Goal: Information Seeking & Learning: Compare options

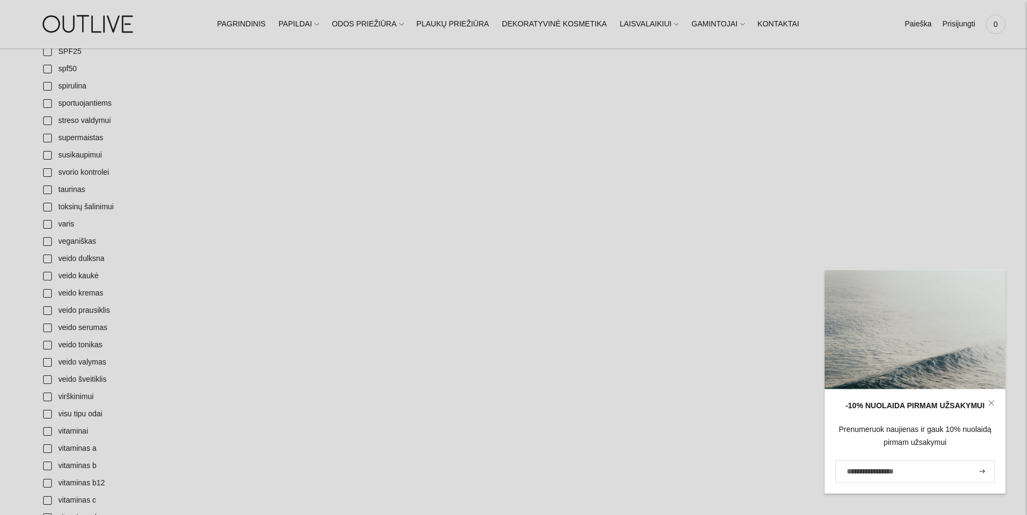
scroll to position [3577, 0]
click at [48, 483] on link "vitaminas c" at bounding box center [105, 483] width 136 height 17
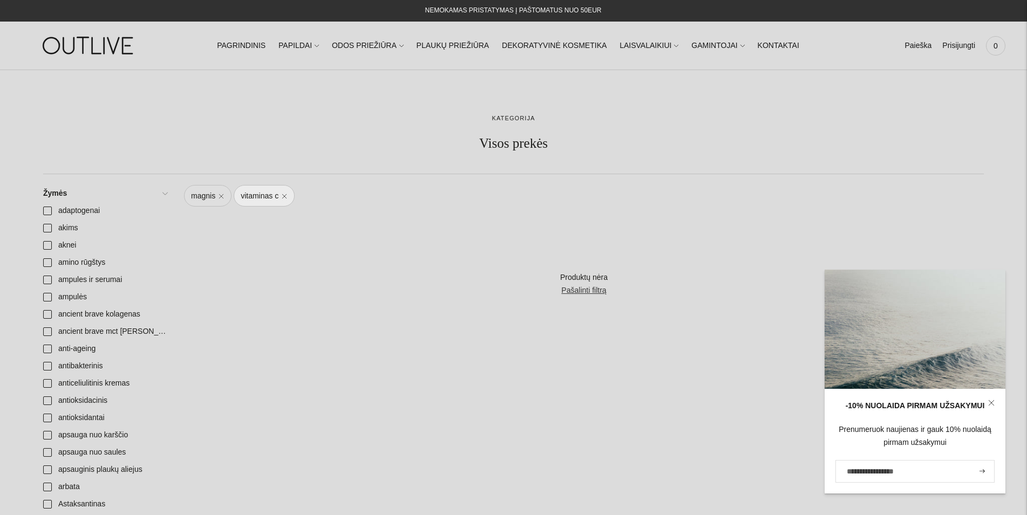
click at [221, 195] on link "magnis" at bounding box center [207, 196] width 47 height 22
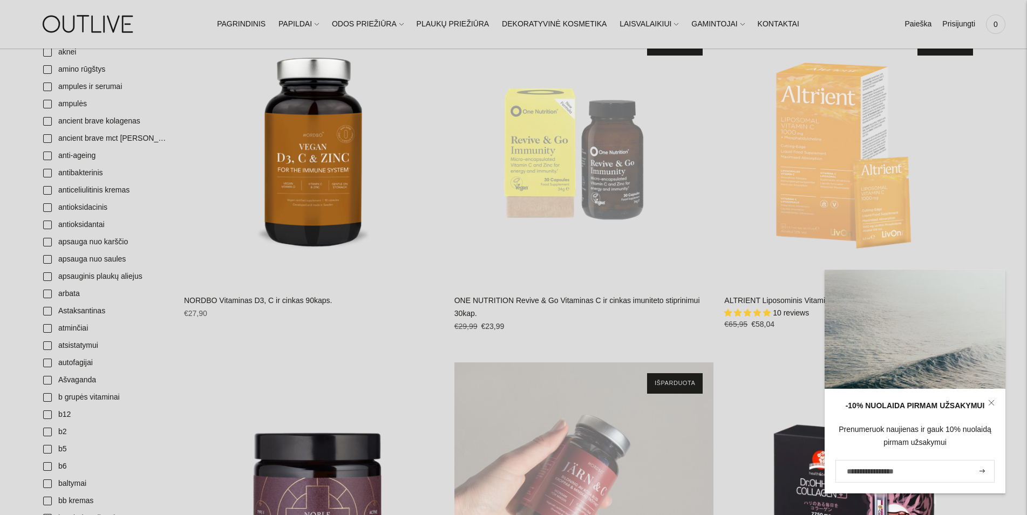
scroll to position [110, 0]
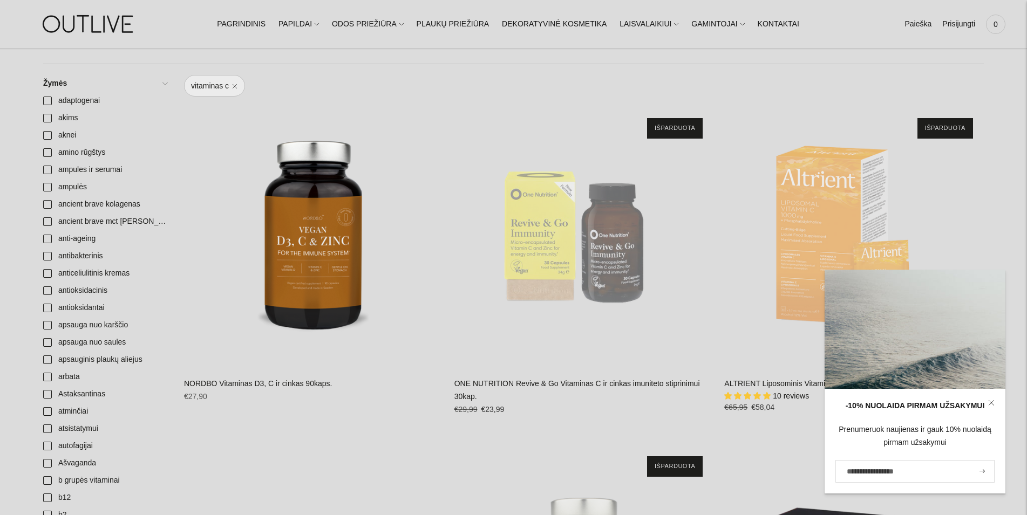
click at [993, 405] on icon at bounding box center [990, 402] width 5 height 5
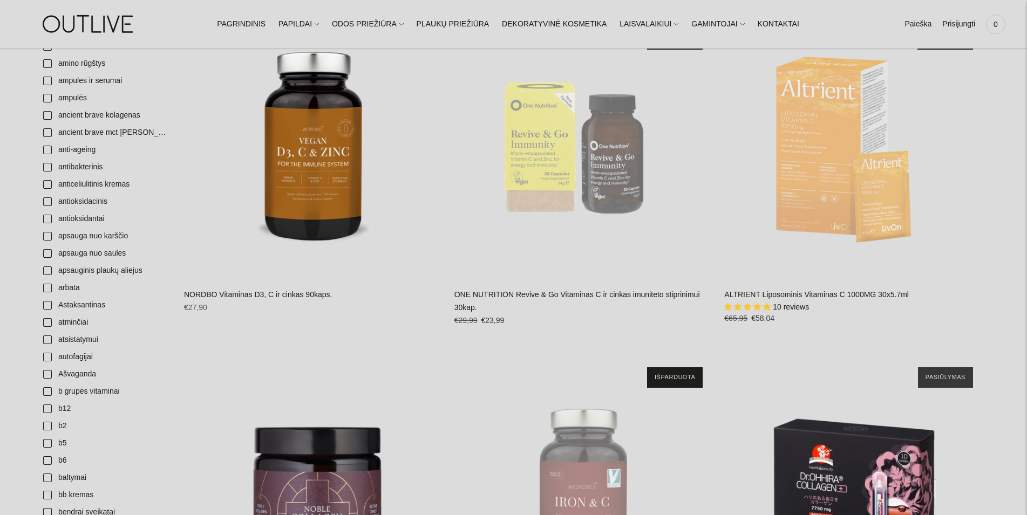
scroll to position [165, 0]
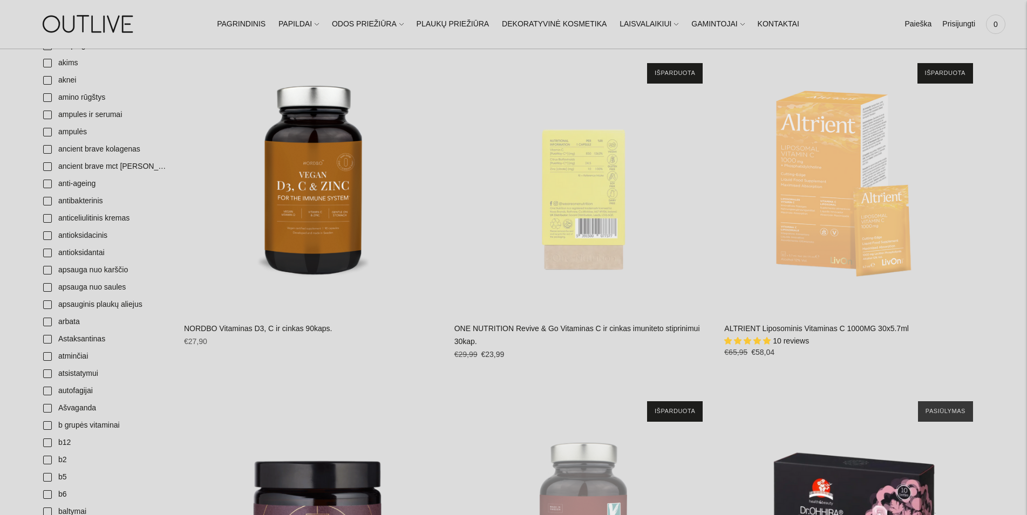
click at [606, 224] on div "ONE NUTRITION Revive & Go Vitaminas C ir cinkas imuniteto stiprinimui 30kap.\a" at bounding box center [583, 181] width 259 height 259
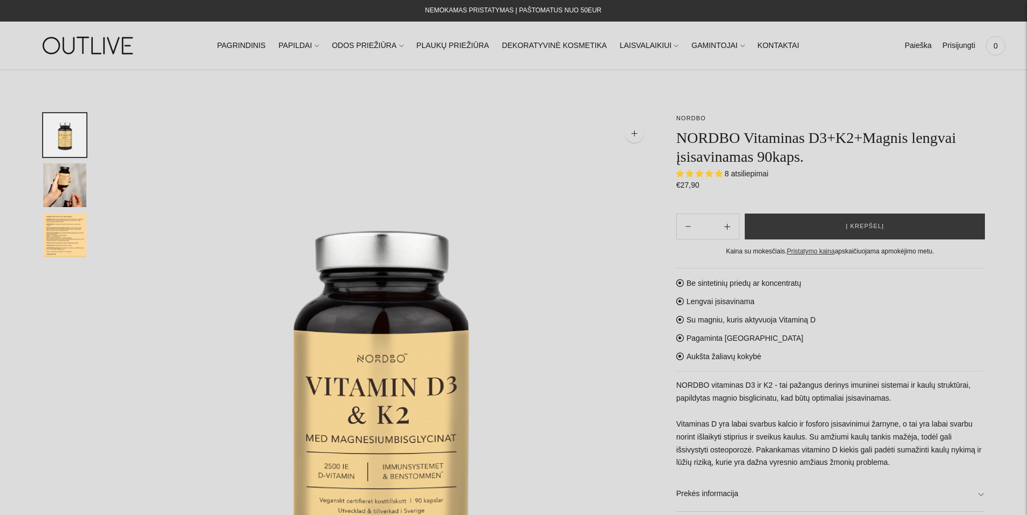
select select "**********"
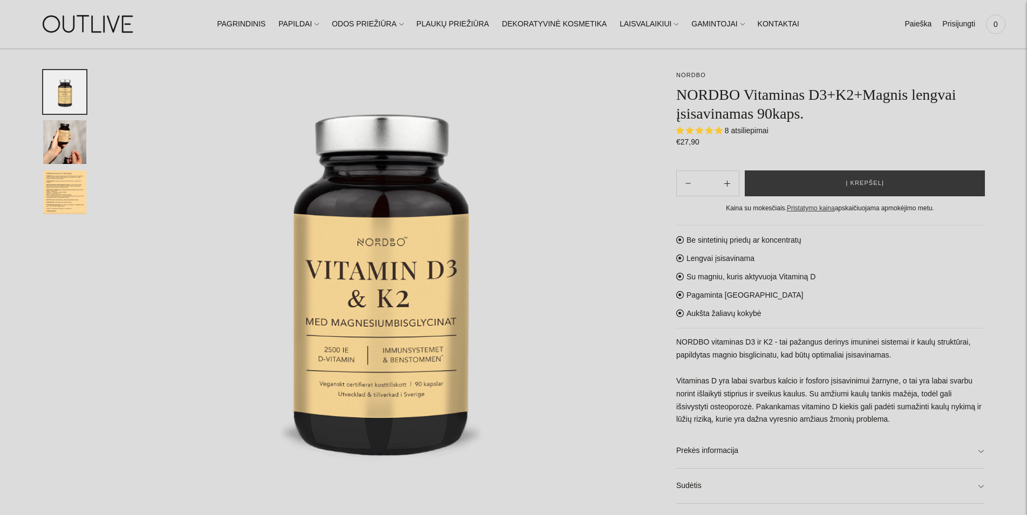
scroll to position [110, 0]
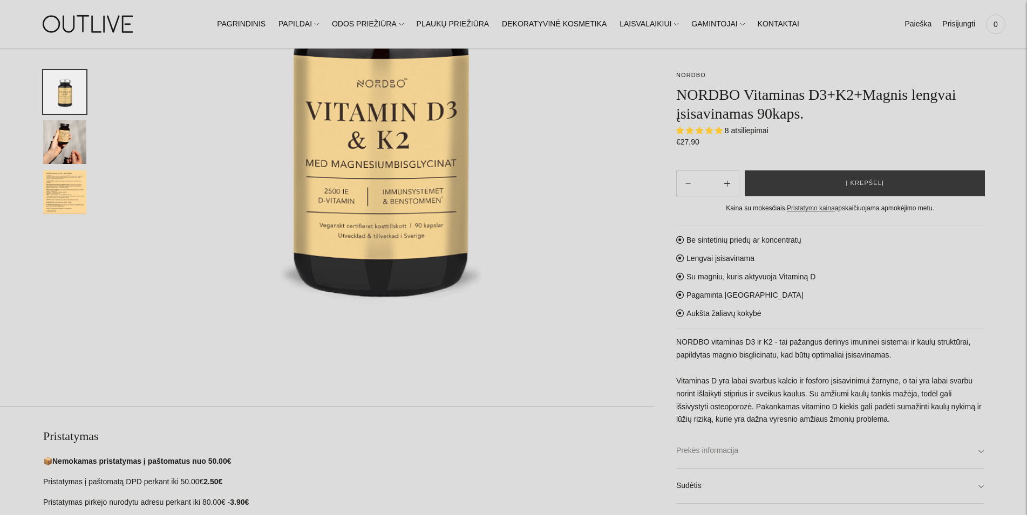
click at [696, 448] on link "Prekės informacija" at bounding box center [829, 451] width 307 height 35
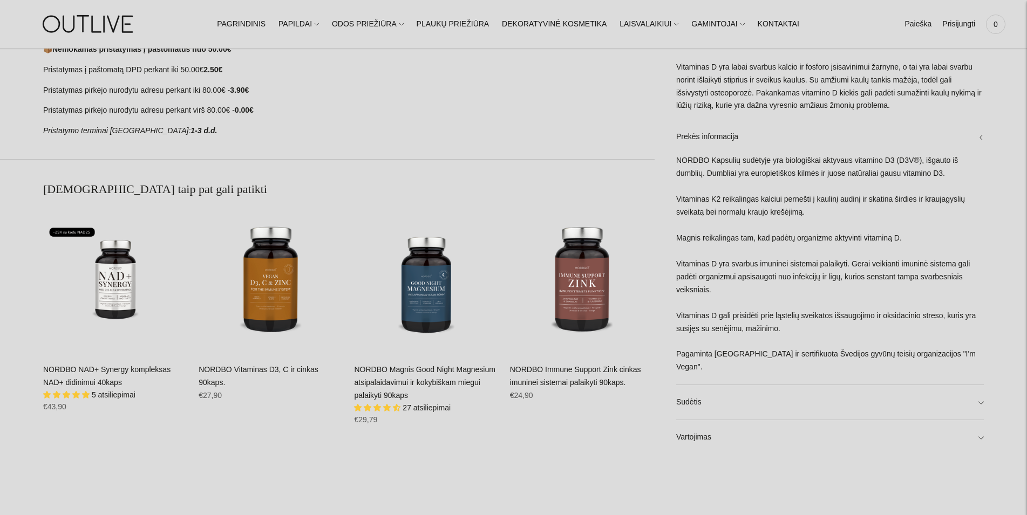
scroll to position [715, 0]
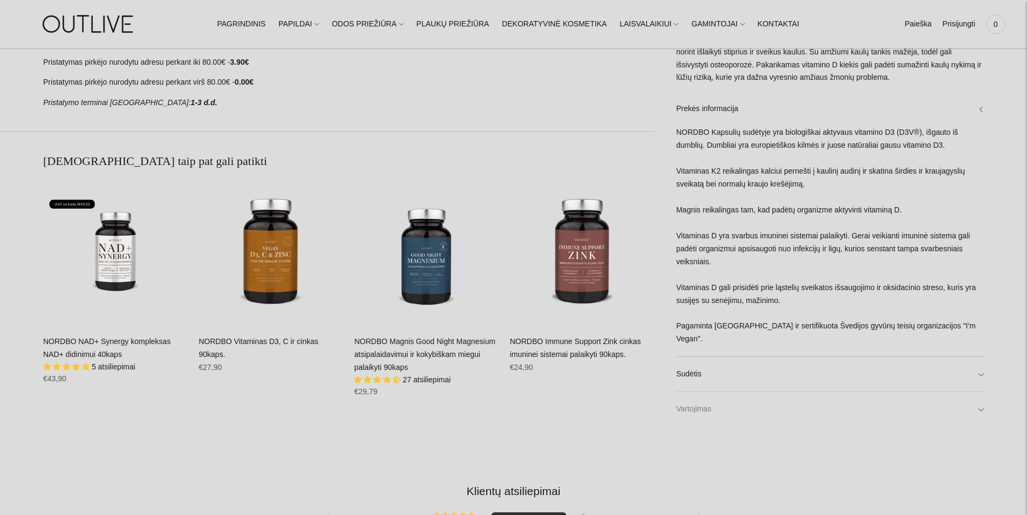
click at [695, 417] on link "Vartojimas" at bounding box center [829, 410] width 307 height 35
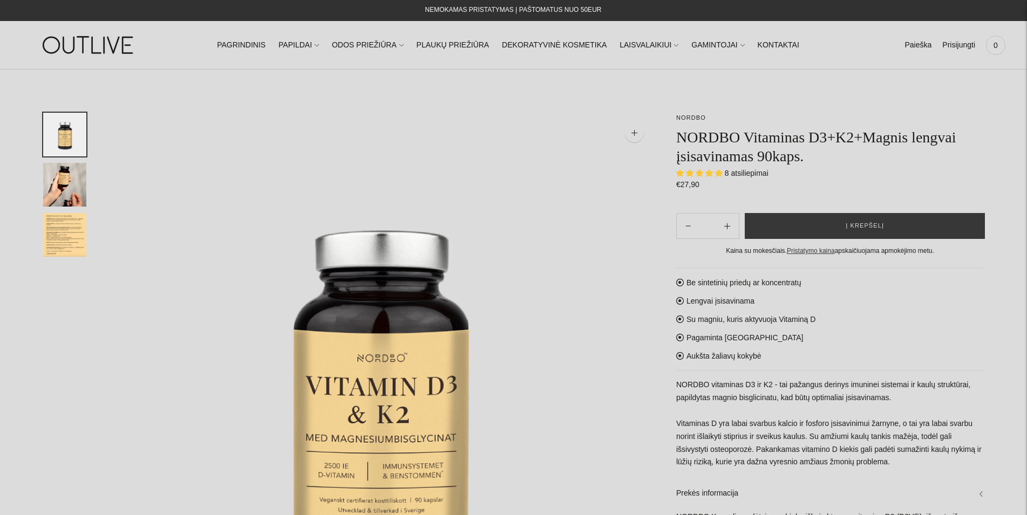
scroll to position [0, 0]
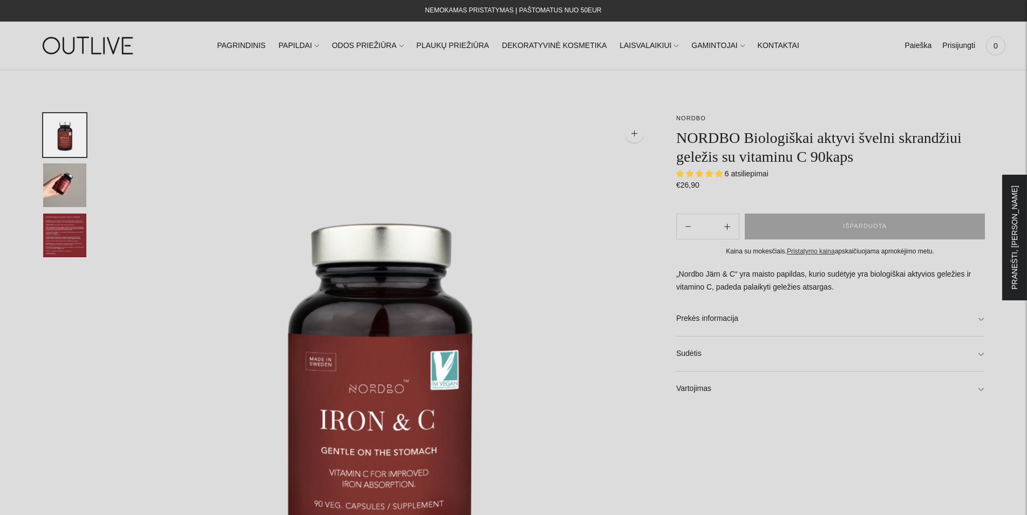
select select "**********"
click at [1013, 223] on div at bounding box center [1014, 238] width 25 height 126
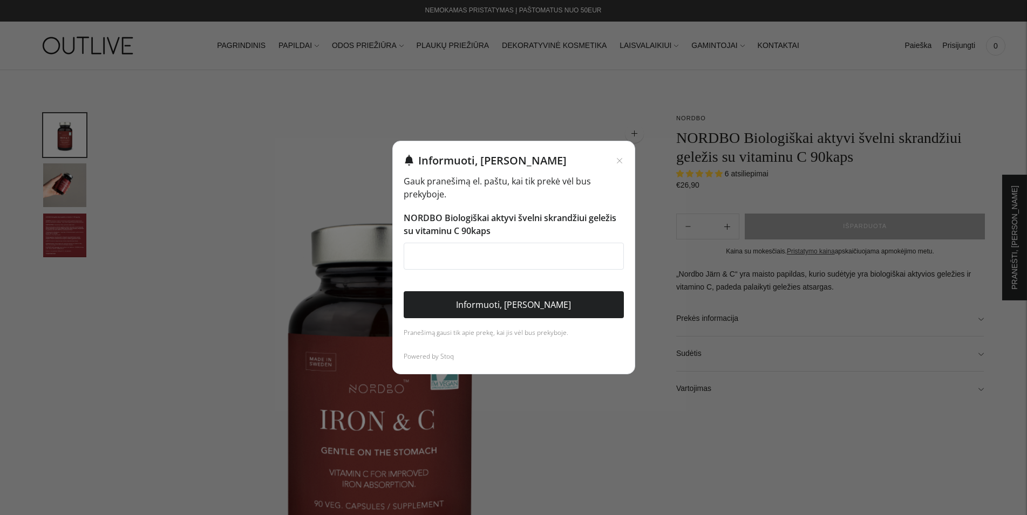
click at [483, 259] on input "El. pašto adresas" at bounding box center [514, 256] width 220 height 27
drag, startPoint x: 531, startPoint y: 267, endPoint x: 342, endPoint y: 267, distance: 188.8
click at [404, 267] on input "**********" at bounding box center [514, 256] width 220 height 27
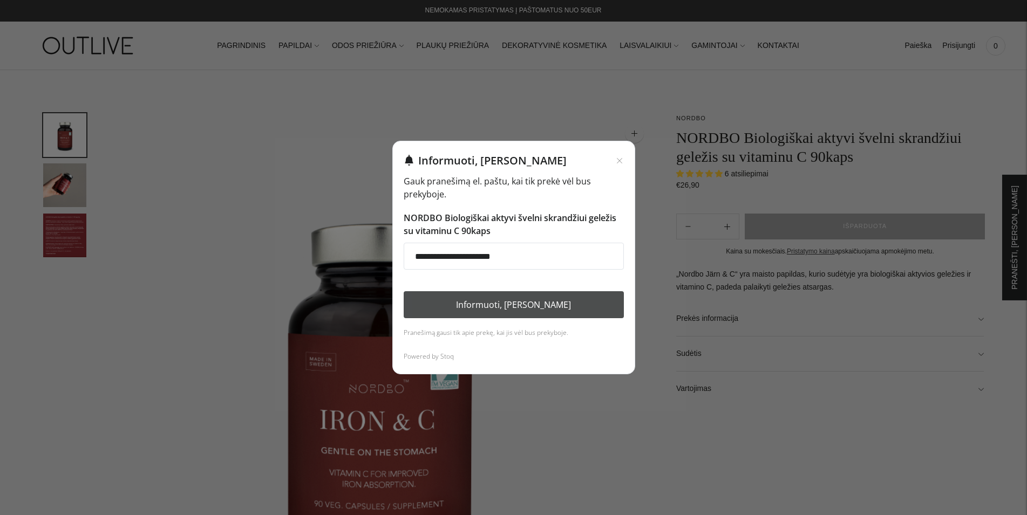
type input "**********"
click at [466, 309] on button "Informuoti, kai atsiras" at bounding box center [514, 304] width 220 height 27
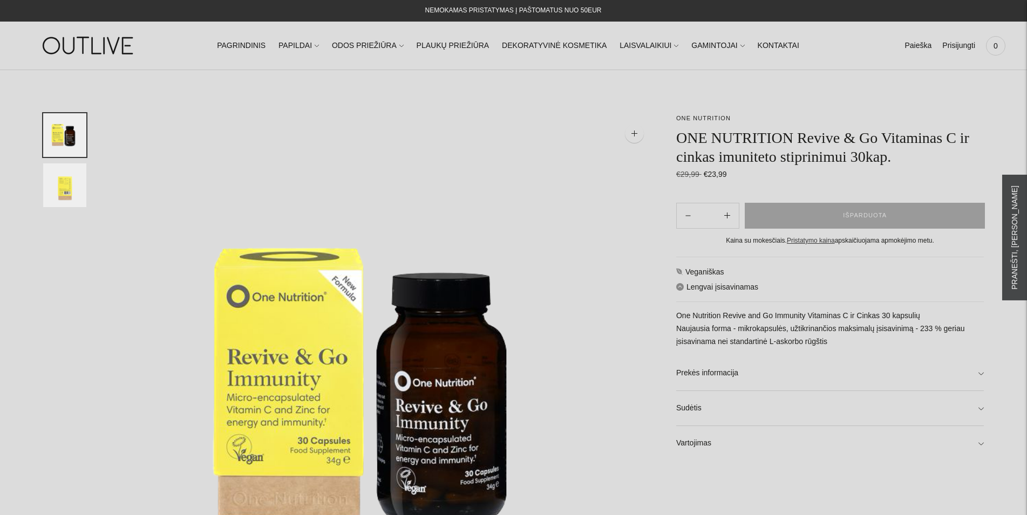
click at [1007, 226] on div at bounding box center [1014, 238] width 25 height 126
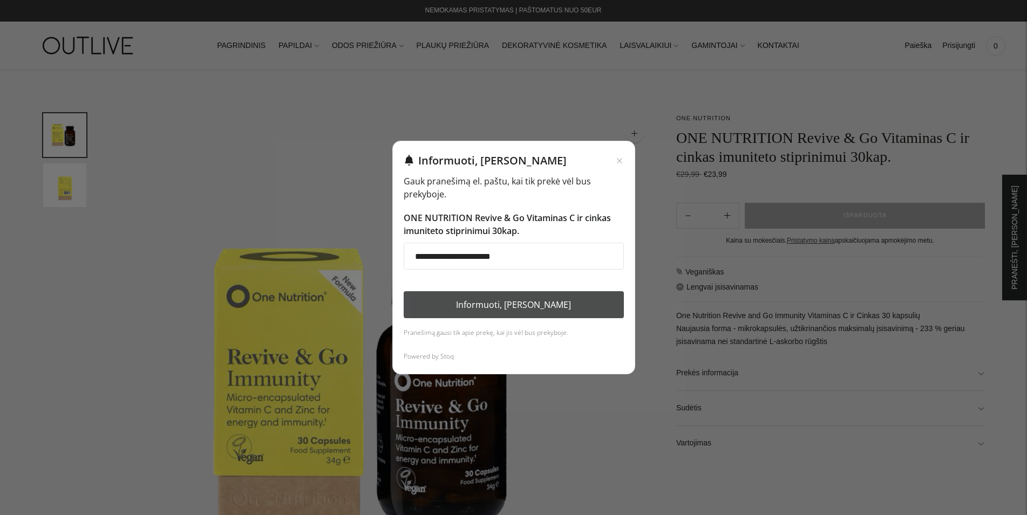
click at [505, 302] on button "Informuoti, kai atsiras" at bounding box center [514, 304] width 220 height 27
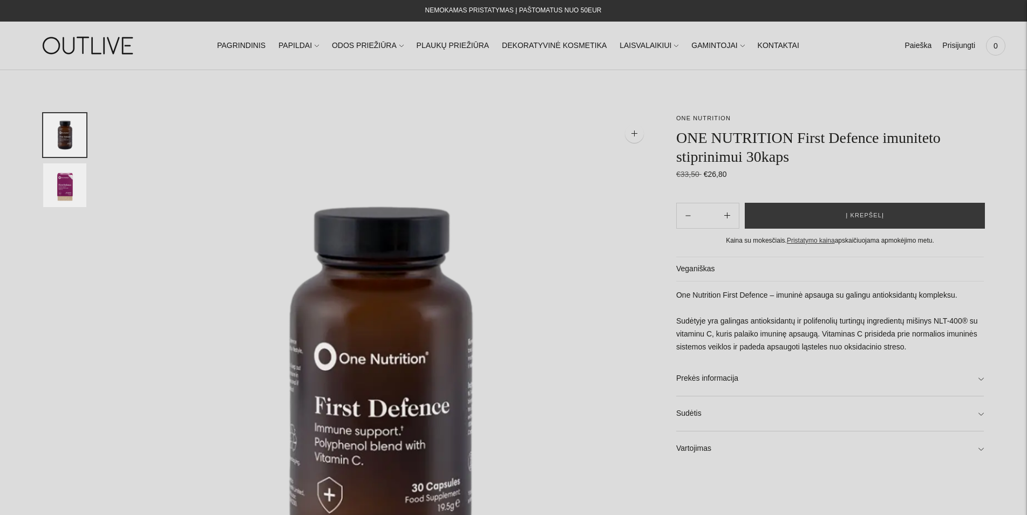
scroll to position [55, 0]
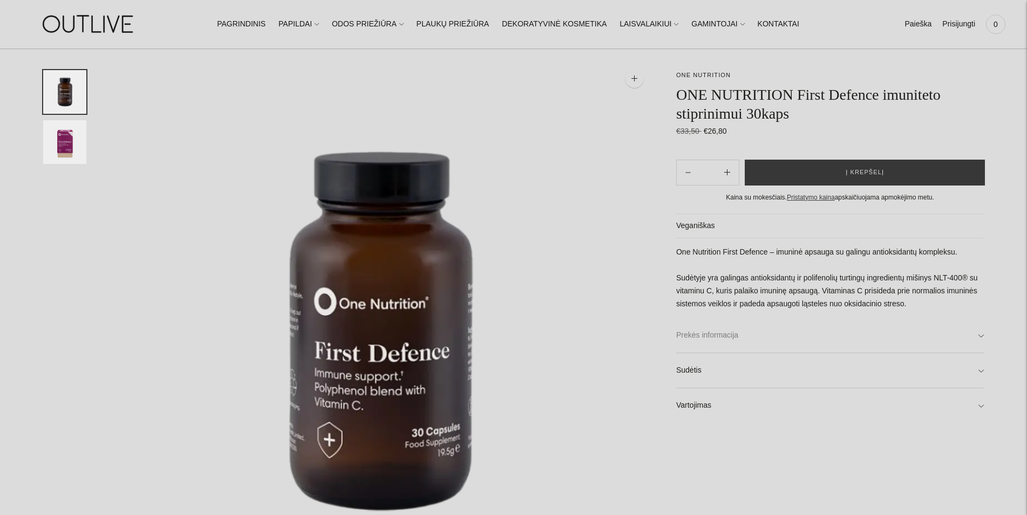
click at [705, 334] on link "Prekės informacija" at bounding box center [829, 335] width 307 height 35
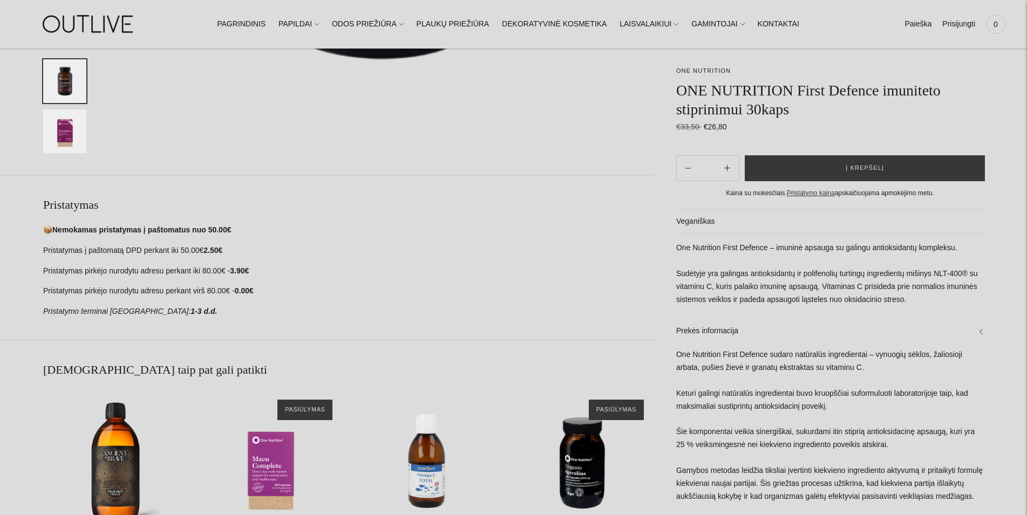
scroll to position [605, 0]
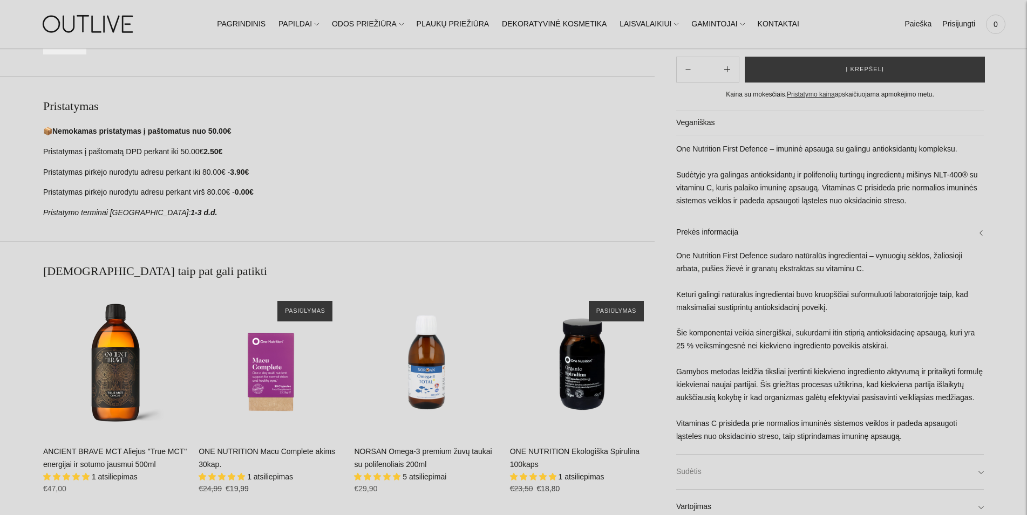
click at [706, 462] on link "Sudėtis" at bounding box center [829, 472] width 307 height 35
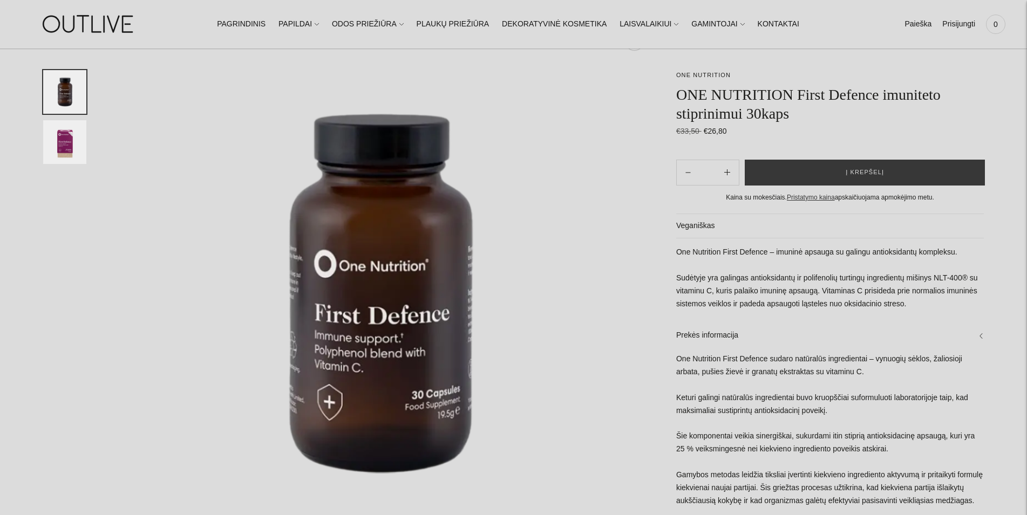
scroll to position [55, 0]
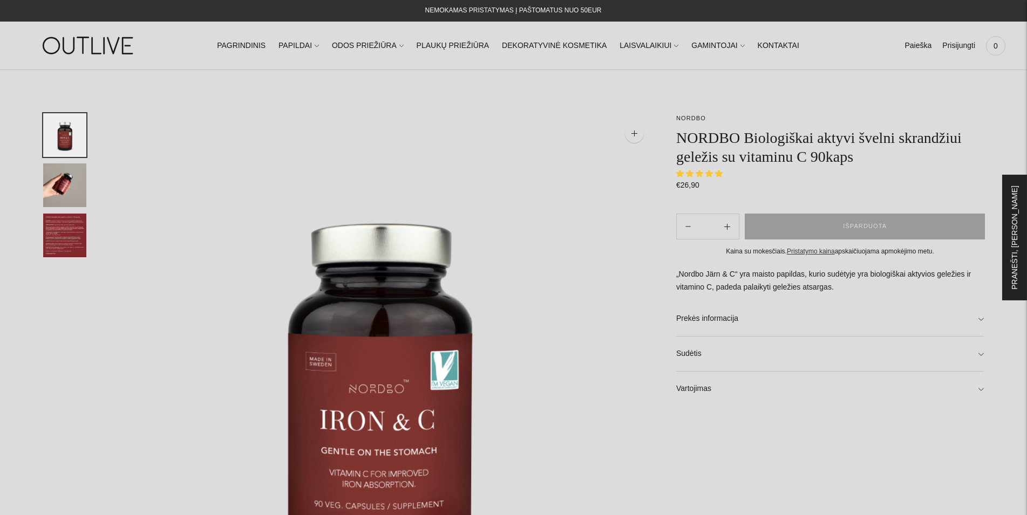
select select "**********"
click at [686, 353] on link "Sudėtis" at bounding box center [829, 354] width 307 height 35
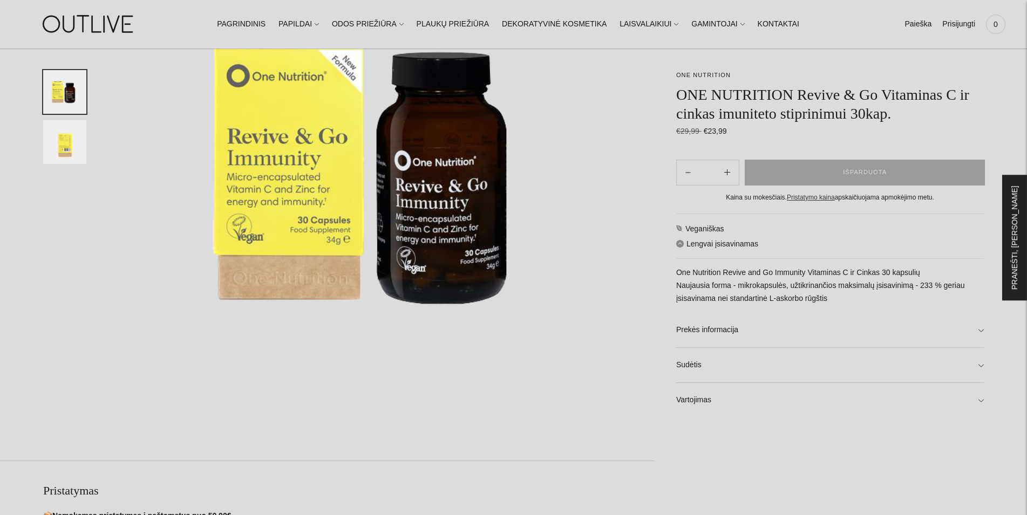
scroll to position [275, 0]
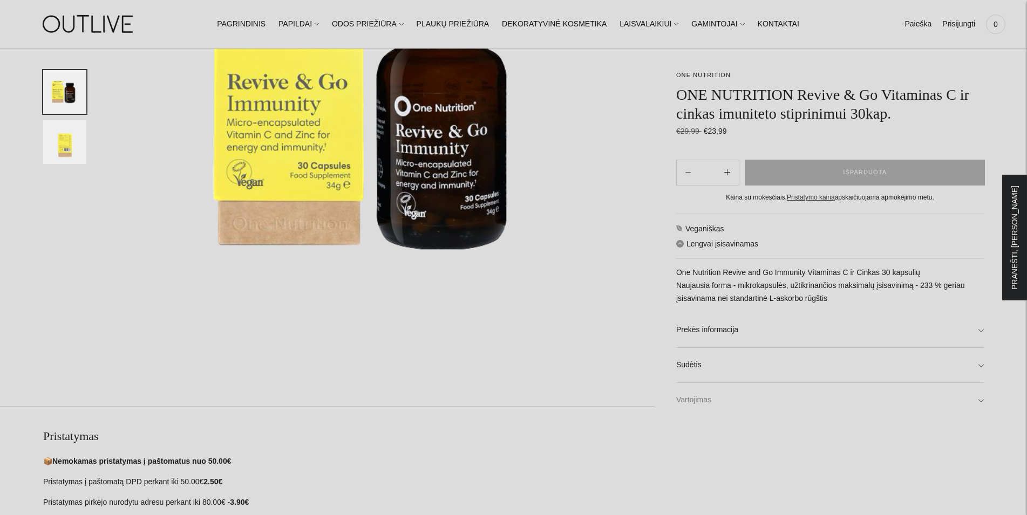
click at [694, 400] on link "Vartojimas" at bounding box center [829, 400] width 307 height 35
click at [687, 364] on link "Sudėtis" at bounding box center [829, 365] width 307 height 35
